Goal: Obtain resource: Obtain resource

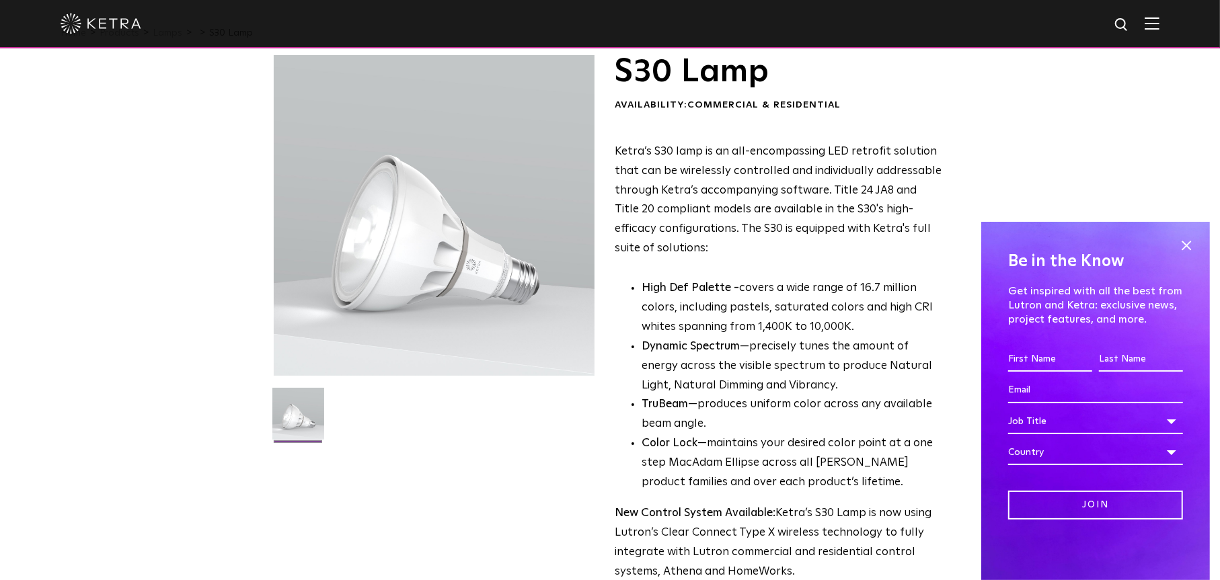
scroll to position [67, 0]
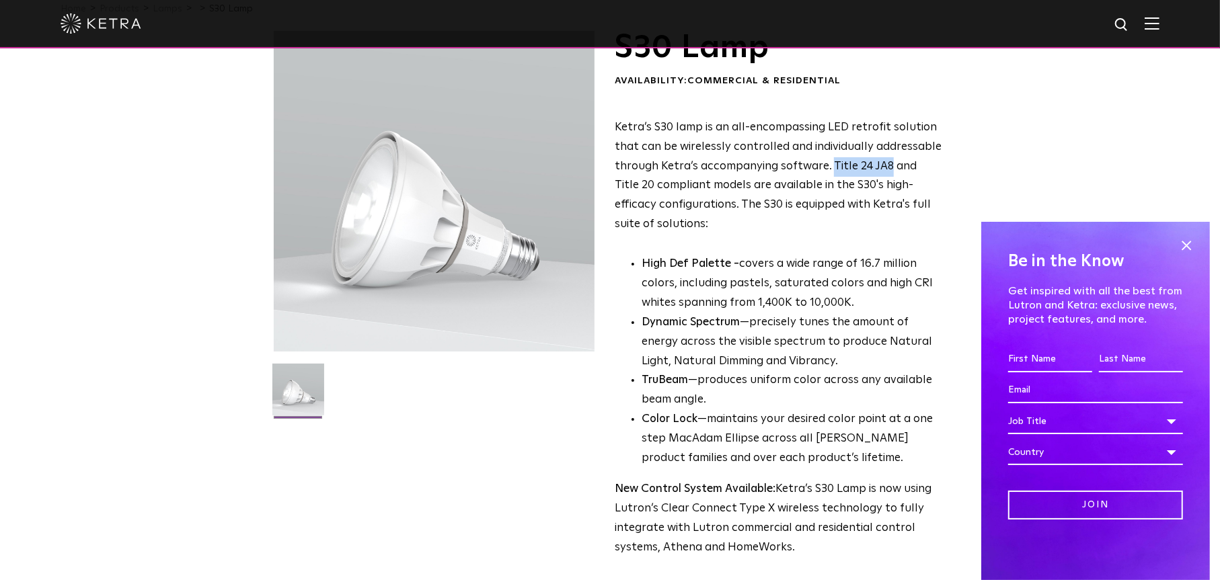
drag, startPoint x: 828, startPoint y: 169, endPoint x: 885, endPoint y: 169, distance: 56.5
click at [885, 169] on span "Ketra’s S30 lamp is an all-encompassing LED retrofit solution that can be wirel…" at bounding box center [778, 176] width 327 height 108
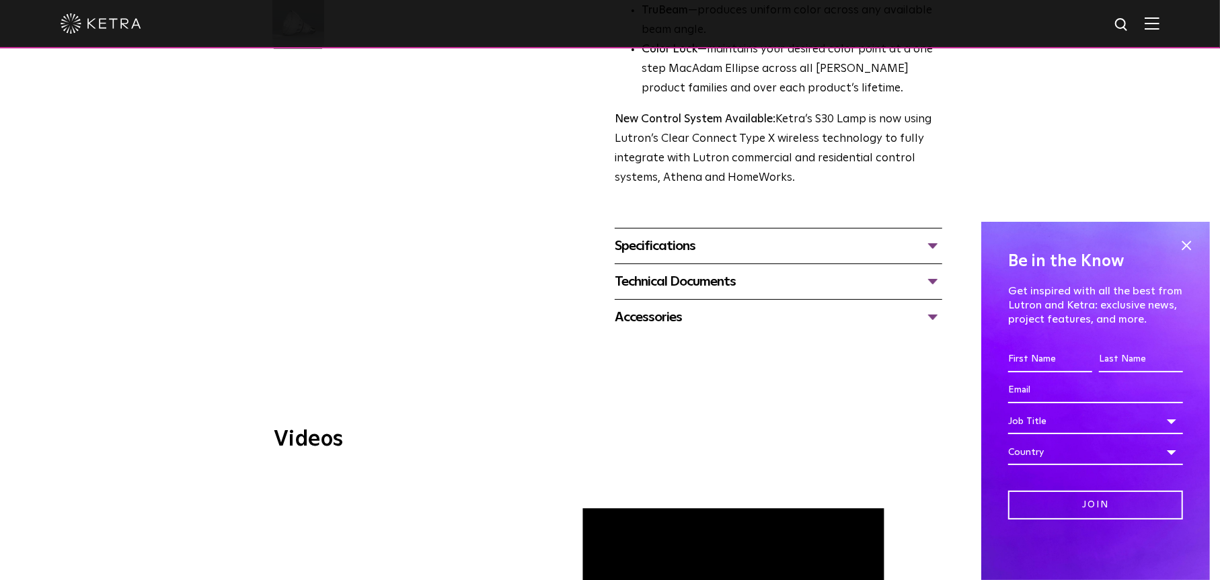
scroll to position [269, 0]
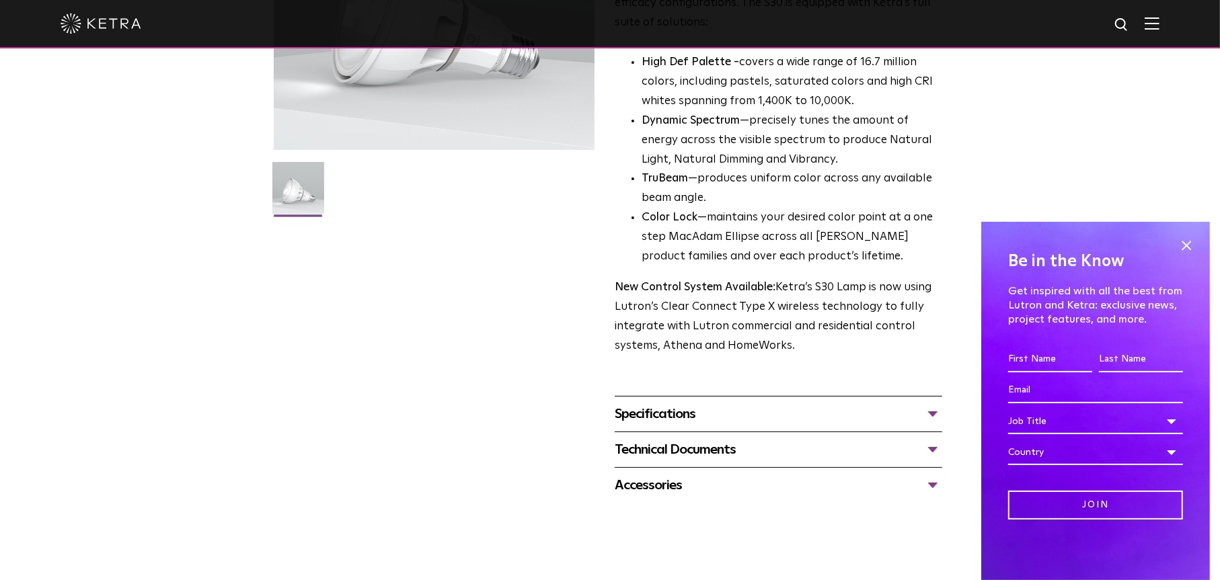
click at [113, 43] on div at bounding box center [610, 23] width 1099 height 47
click at [110, 32] on img at bounding box center [101, 23] width 81 height 20
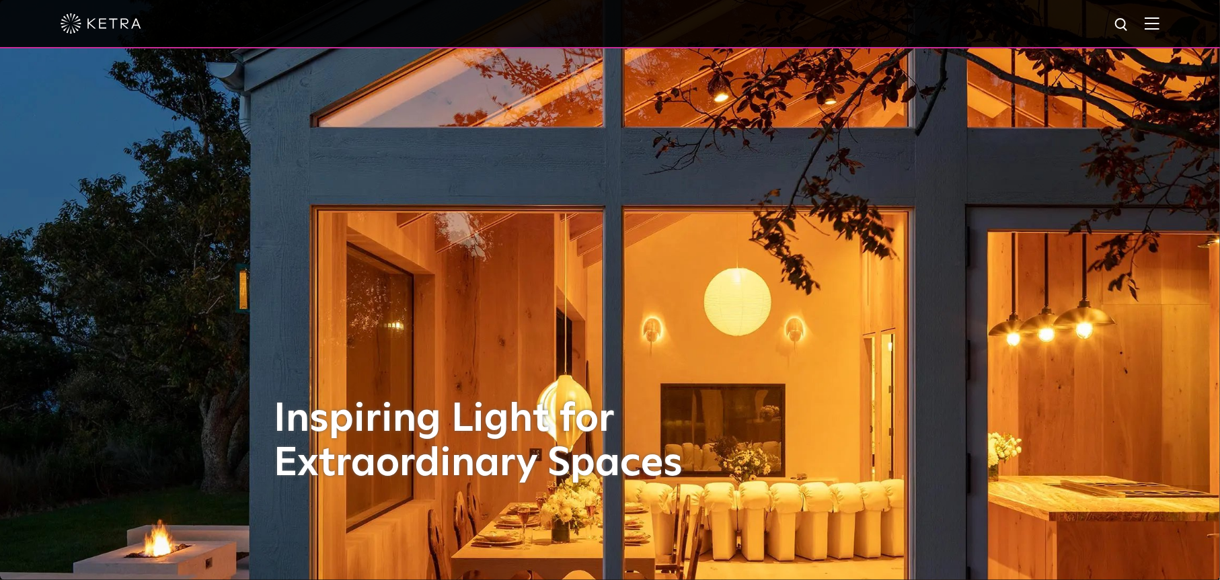
click at [1159, 26] on img at bounding box center [1152, 23] width 15 height 13
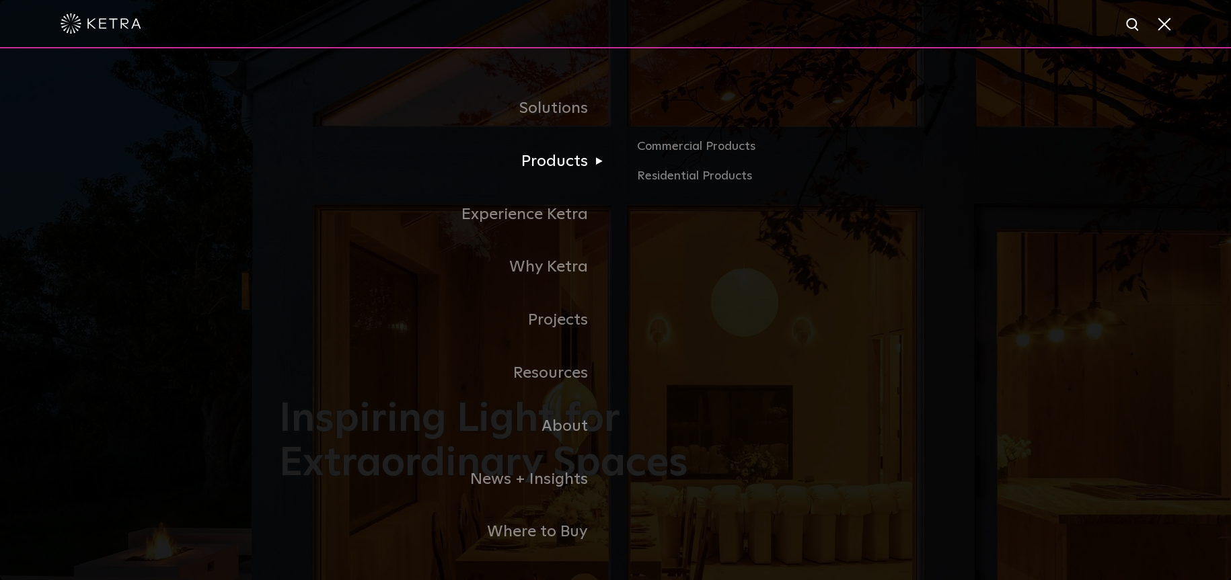
click at [565, 169] on link "Products" at bounding box center [447, 161] width 336 height 53
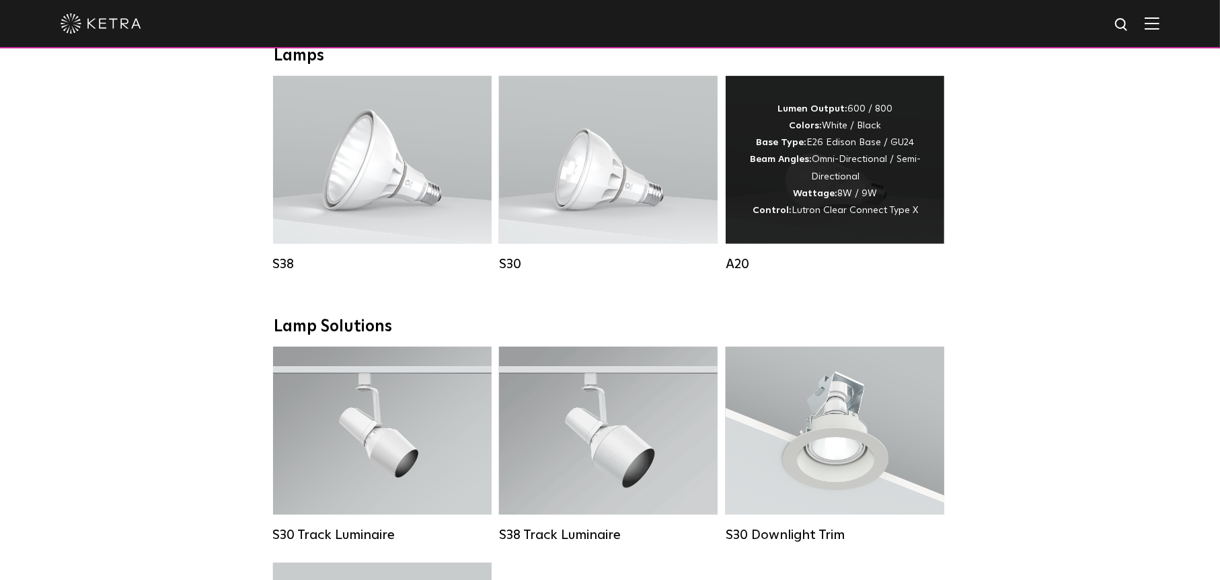
scroll to position [941, 0]
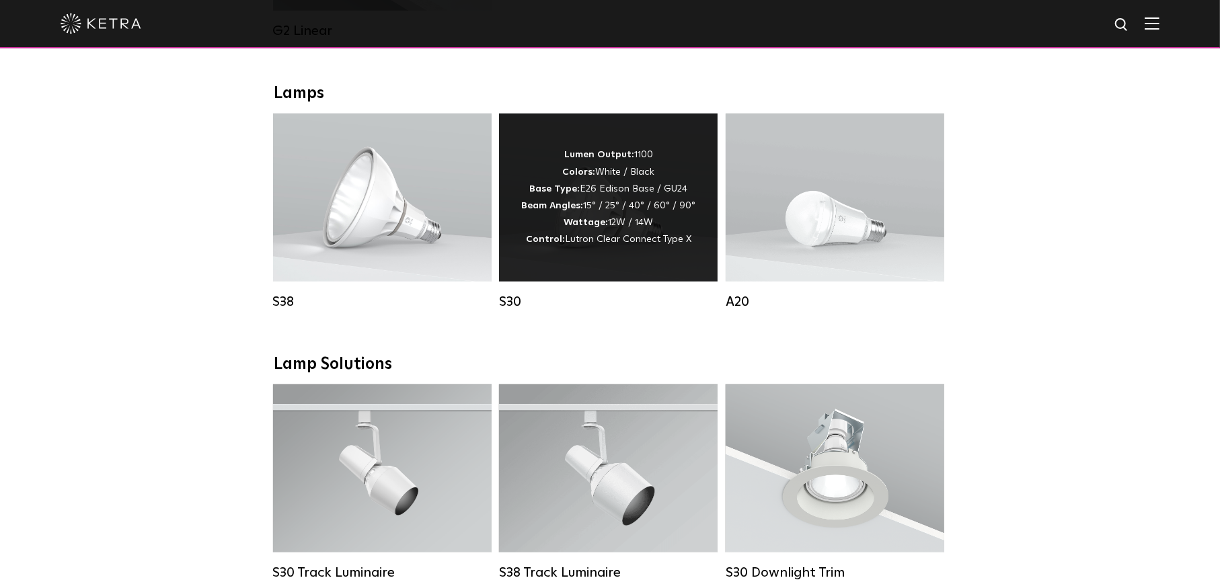
click at [604, 217] on div "Lumen Output: 1100 Colors: White / Black Base Type: E26 Edison Base / GU24 Beam…" at bounding box center [608, 198] width 174 height 102
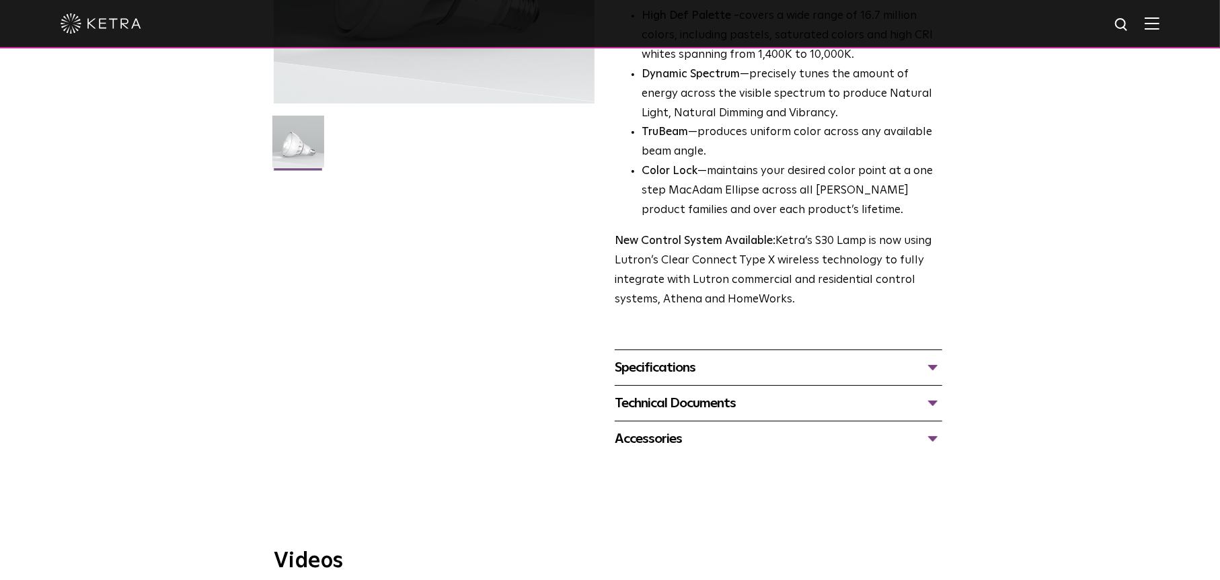
scroll to position [336, 0]
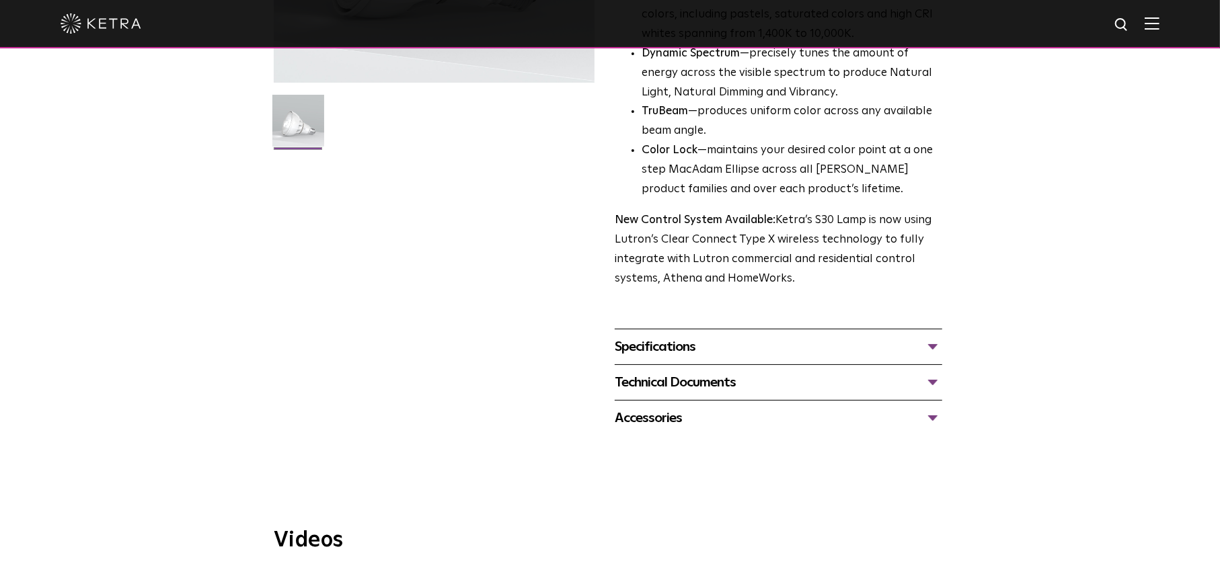
click at [752, 344] on div "Specifications" at bounding box center [778, 347] width 327 height 22
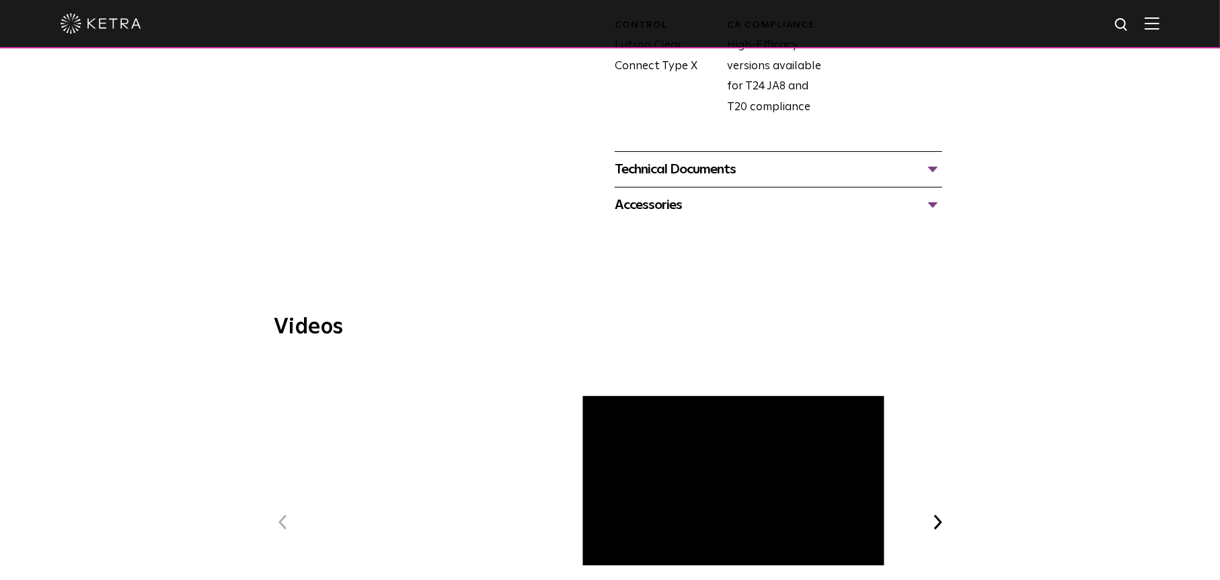
scroll to position [807, 0]
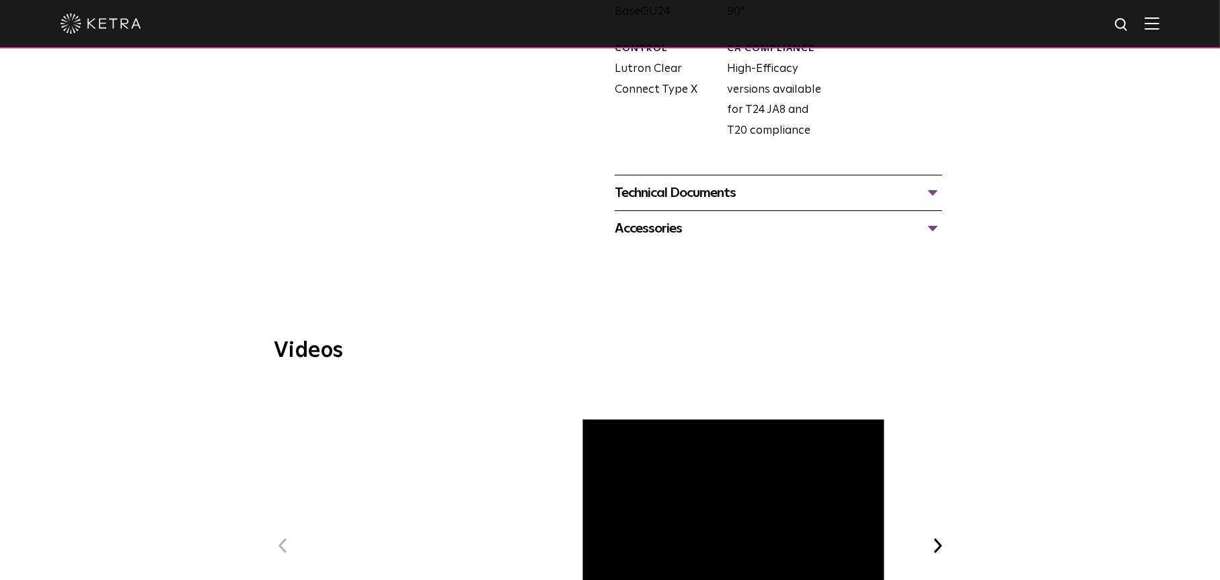
click at [693, 196] on div "Technical Documents" at bounding box center [778, 193] width 327 height 22
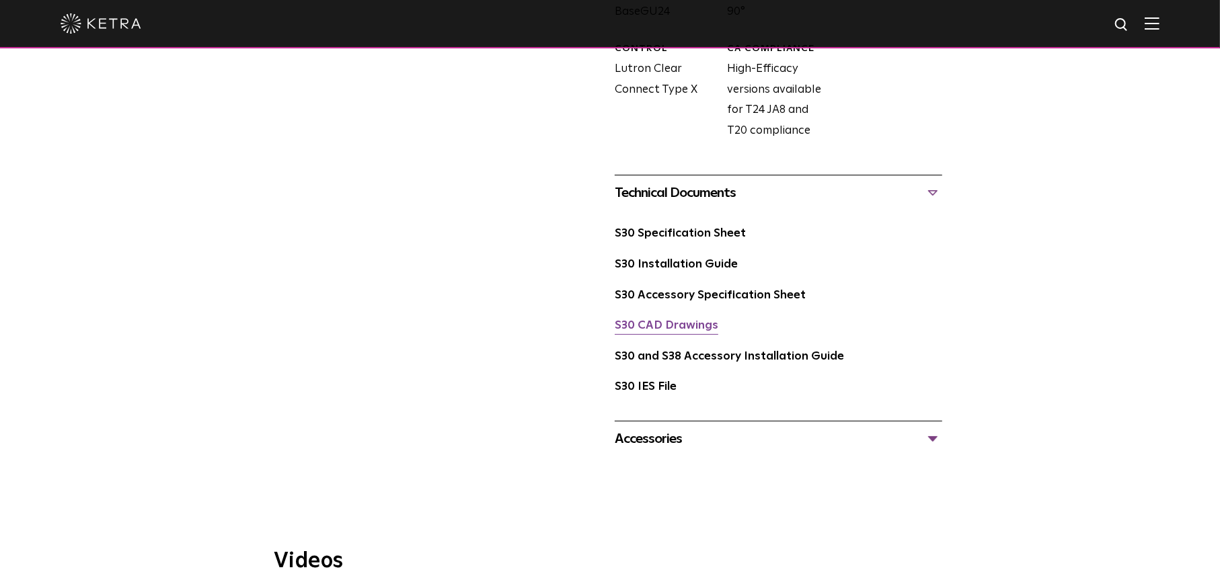
click at [687, 325] on link "S30 CAD Drawings" at bounding box center [667, 325] width 104 height 11
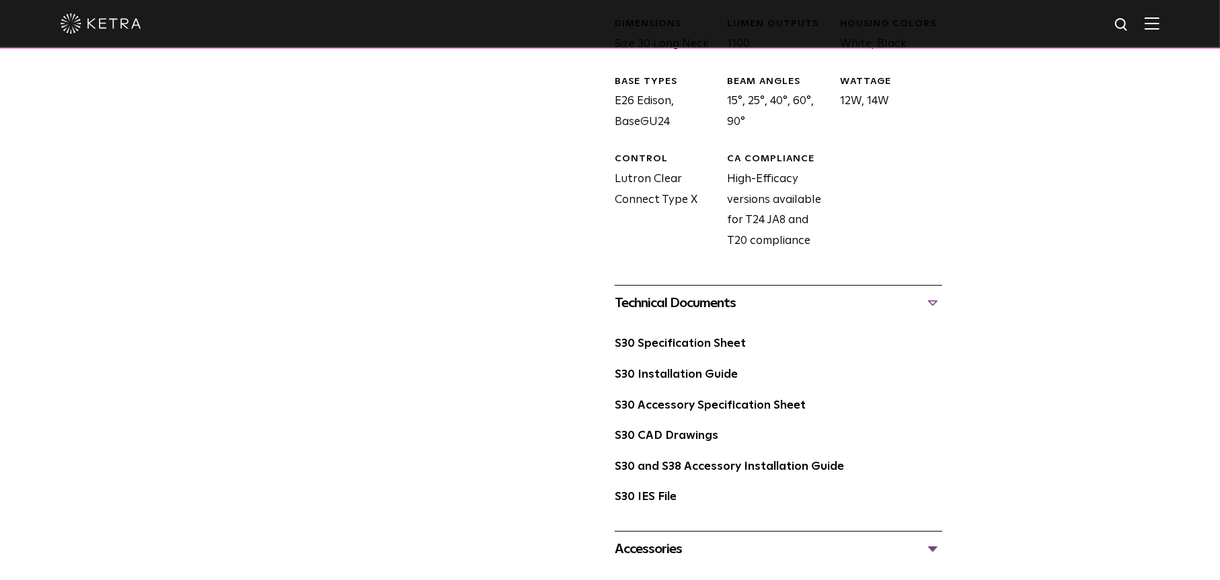
scroll to position [740, 0]
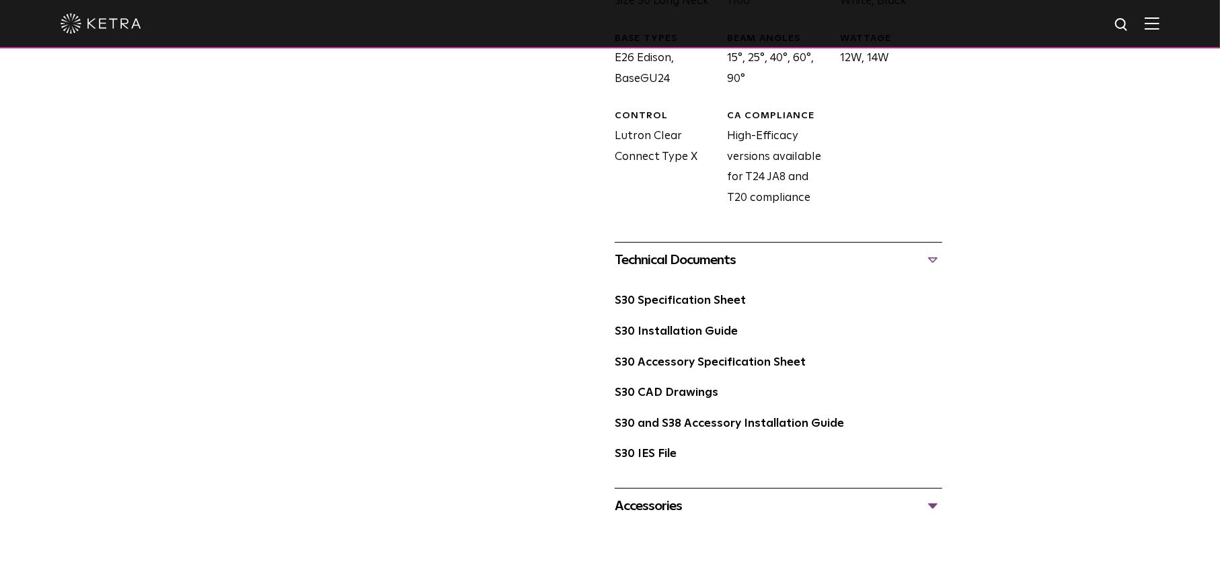
click at [659, 511] on div "Accessories" at bounding box center [778, 507] width 327 height 22
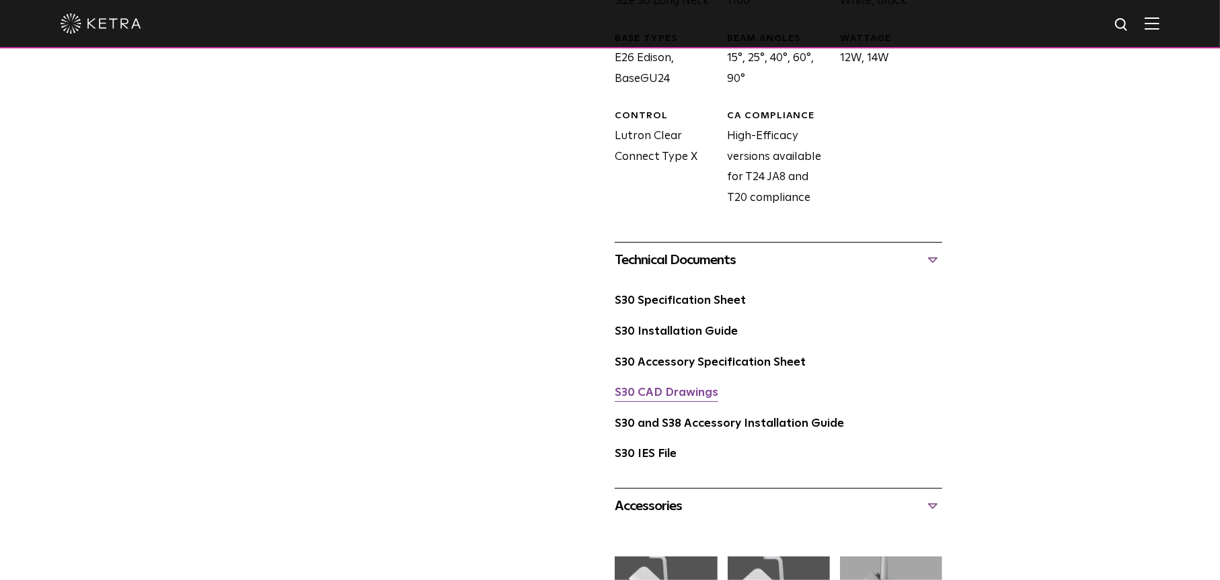
click at [662, 395] on link "S30 CAD Drawings" at bounding box center [667, 392] width 104 height 11
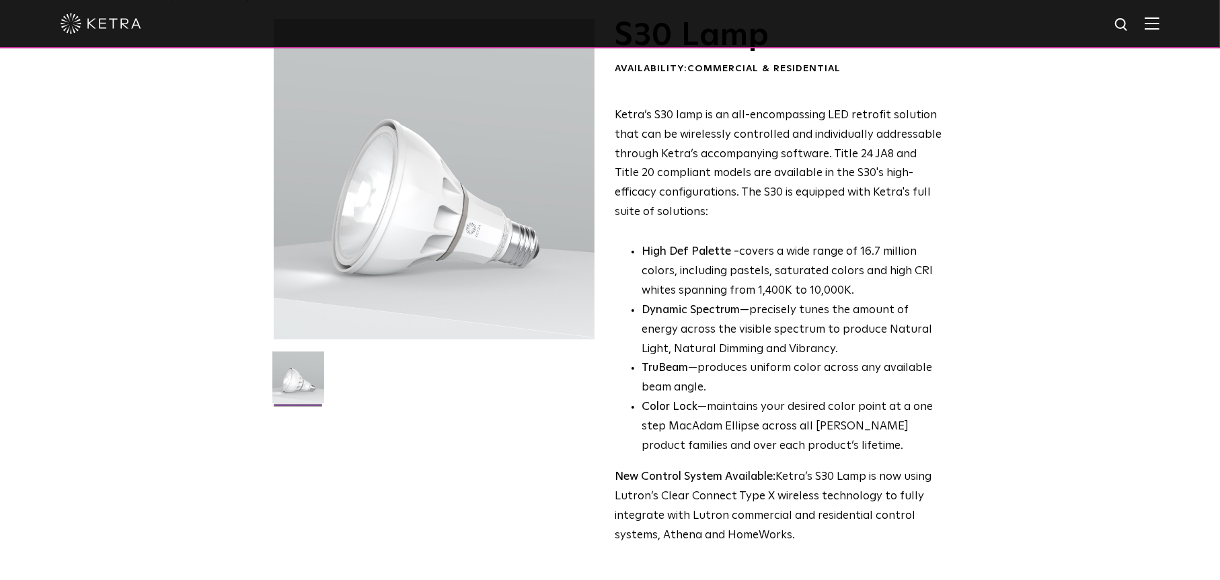
scroll to position [0, 0]
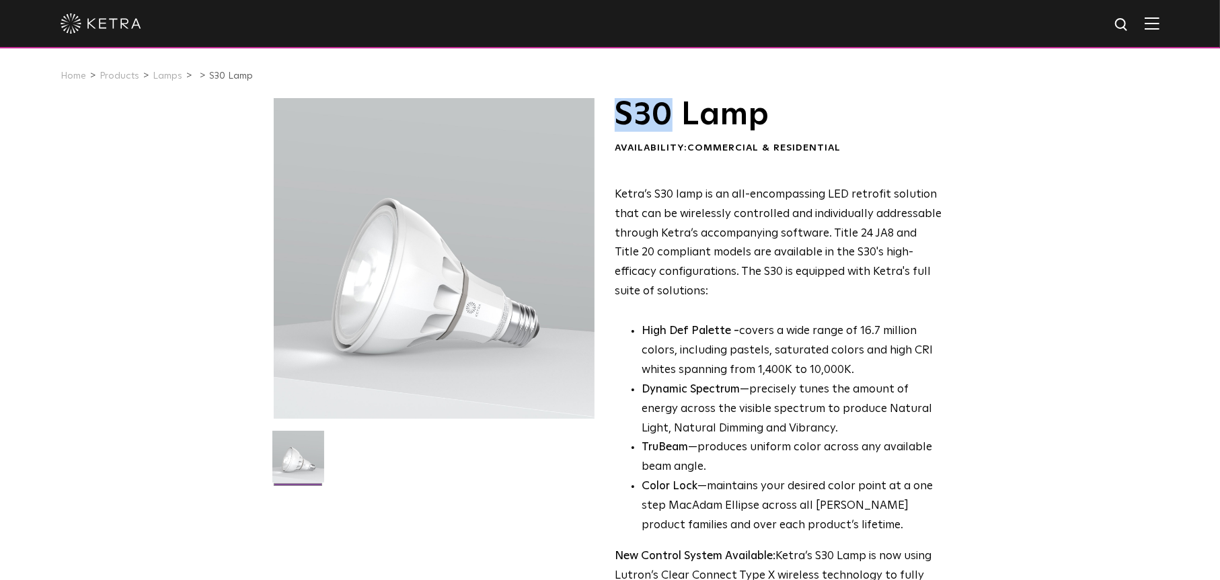
drag, startPoint x: 672, startPoint y: 116, endPoint x: 618, endPoint y: 115, distance: 54.5
click at [618, 115] on h1 "S30 Lamp" at bounding box center [778, 115] width 327 height 34
drag, startPoint x: 784, startPoint y: 120, endPoint x: 621, endPoint y: 116, distance: 162.8
click at [621, 116] on h1 "S30 Lamp" at bounding box center [778, 115] width 327 height 34
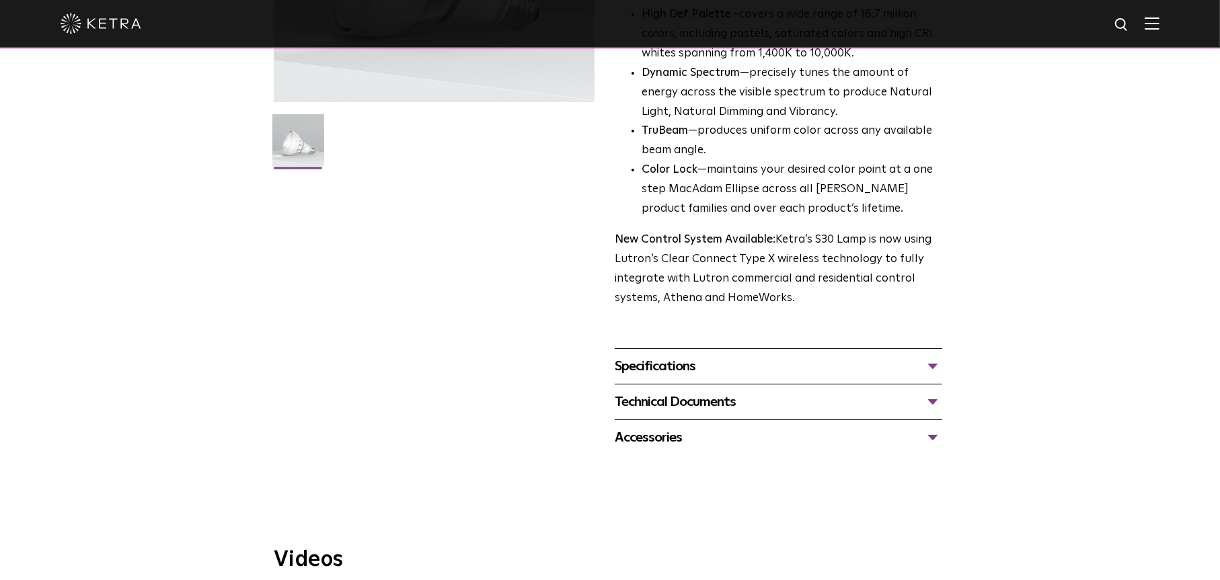
scroll to position [403, 0]
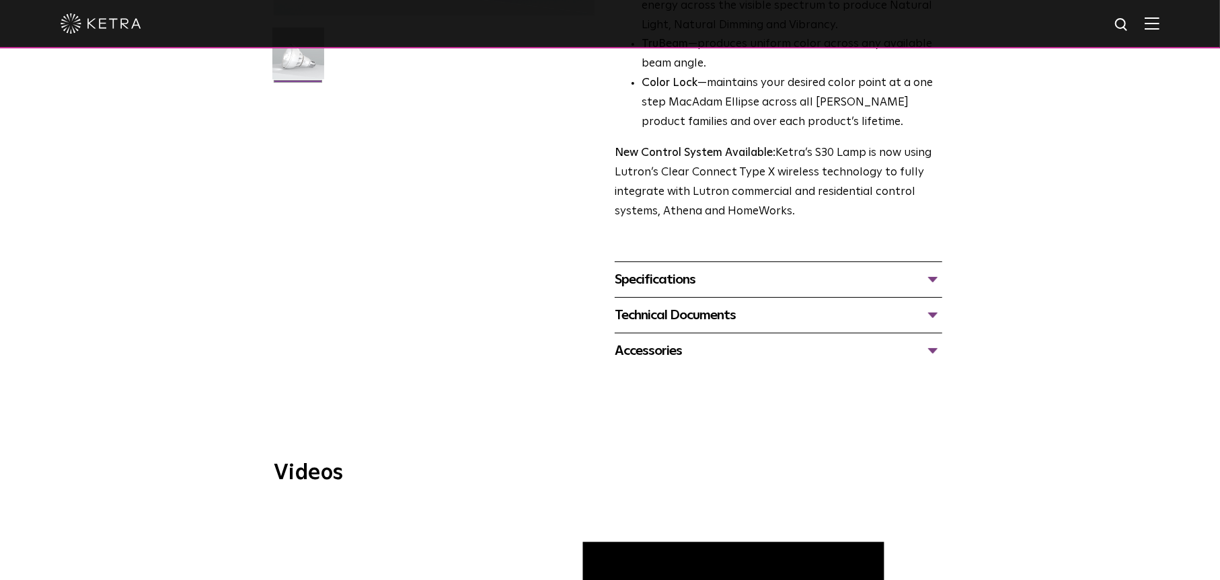
click at [635, 354] on div "Accessories" at bounding box center [778, 351] width 327 height 22
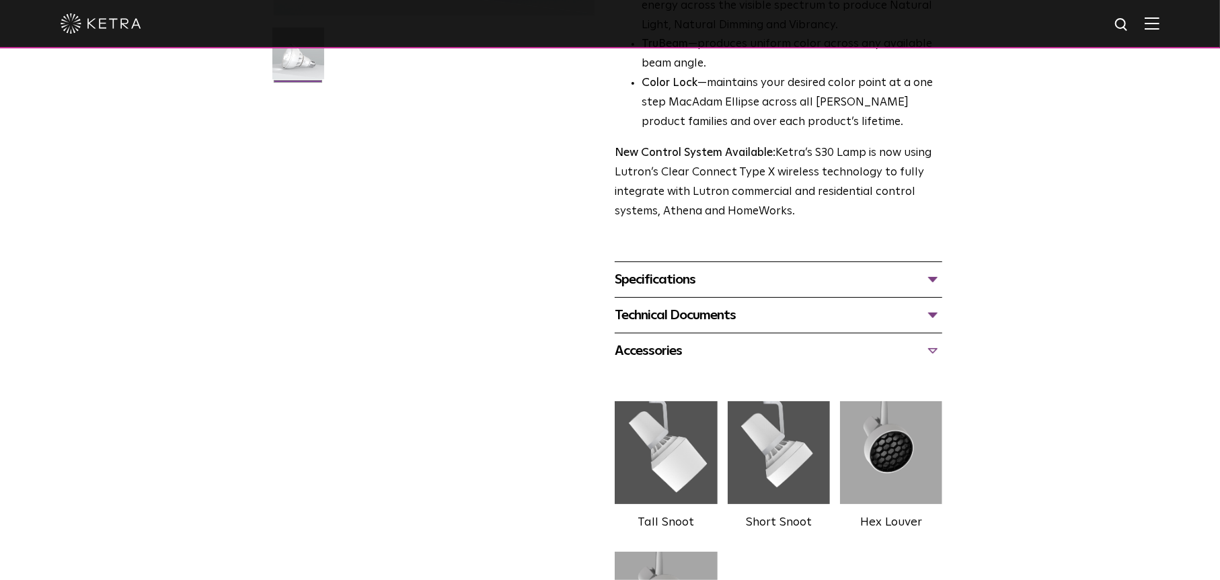
click at [635, 354] on div "Accessories" at bounding box center [778, 351] width 327 height 22
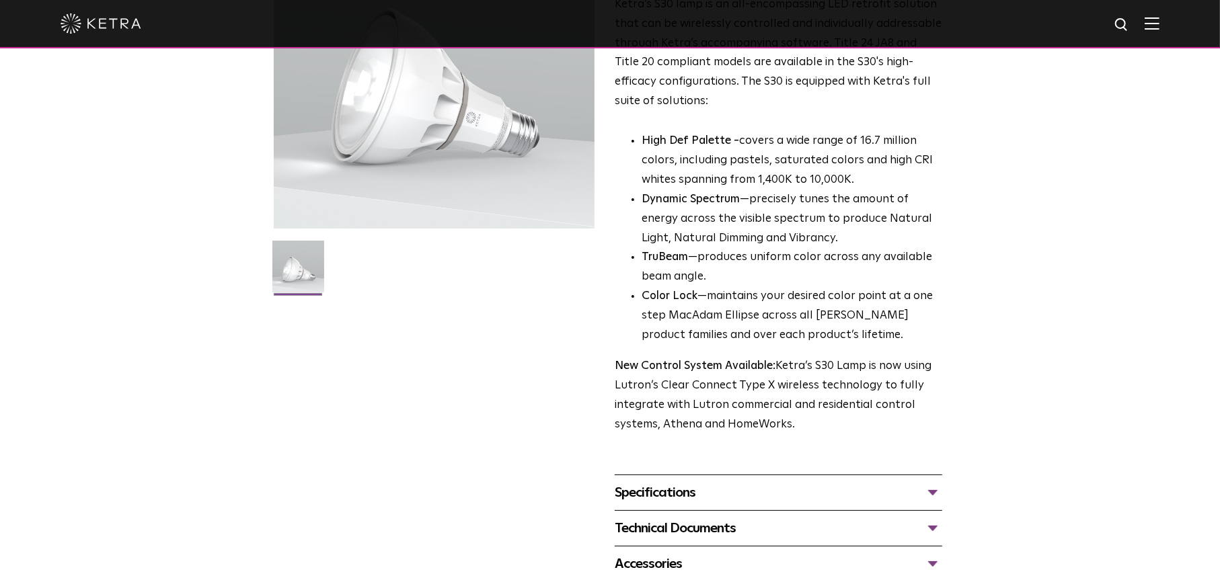
scroll to position [202, 0]
